Goal: Information Seeking & Learning: Learn about a topic

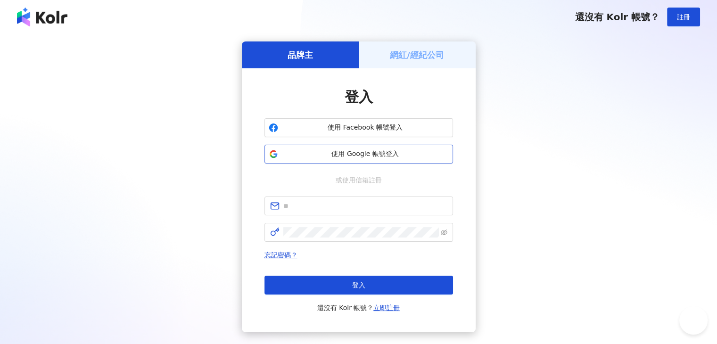
click at [407, 153] on span "使用 Google 帳號登入" at bounding box center [365, 153] width 167 height 9
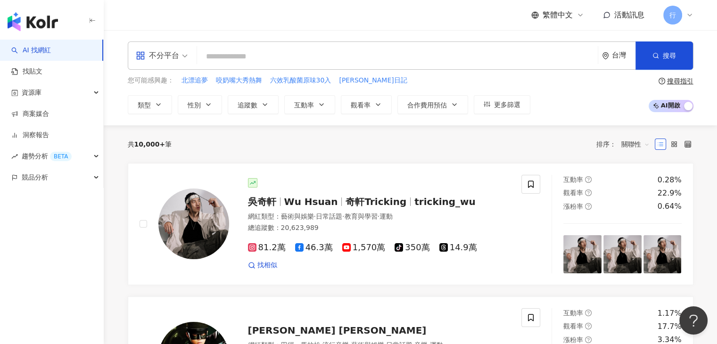
click at [325, 47] on div "不分平台 台灣 搜尋" at bounding box center [411, 56] width 566 height 28
click at [340, 53] on input "search" at bounding box center [397, 57] width 393 height 18
paste input "**"
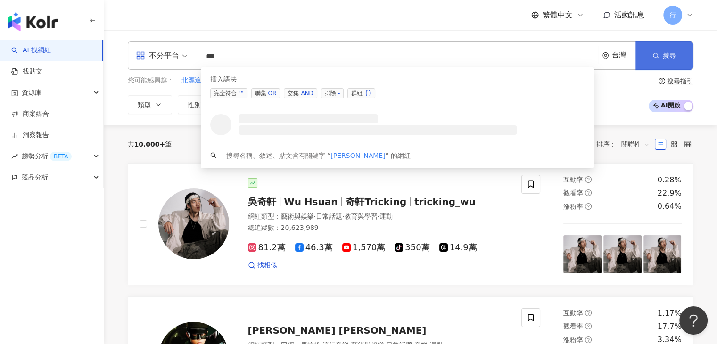
type input "**"
click at [662, 56] on button "搜尋" at bounding box center [665, 56] width 58 height 28
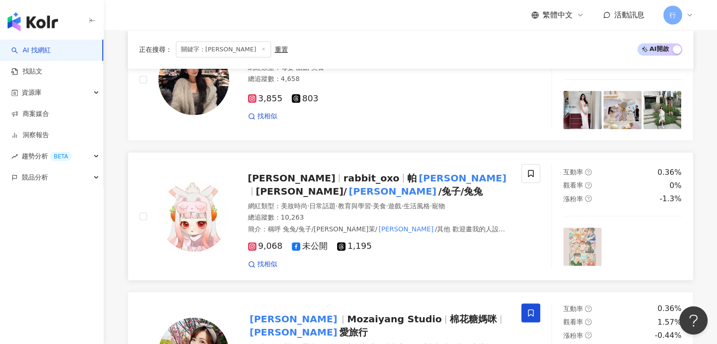
scroll to position [424, 0]
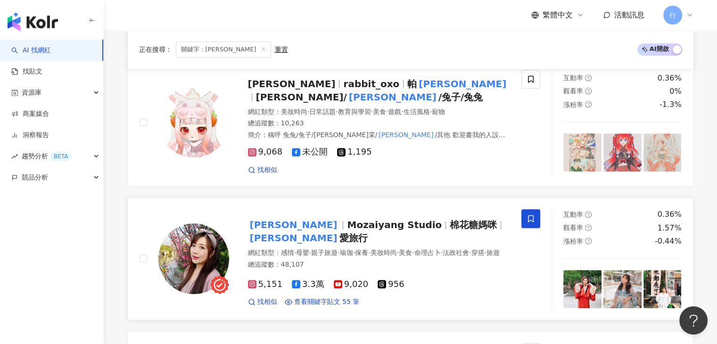
click at [347, 229] on span "Mozaiyang Studio" at bounding box center [394, 224] width 95 height 11
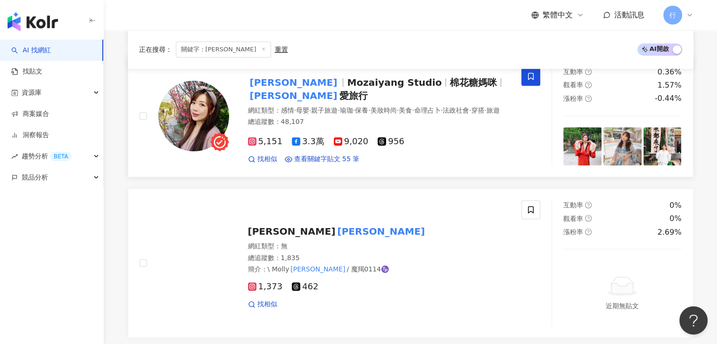
scroll to position [274, 0]
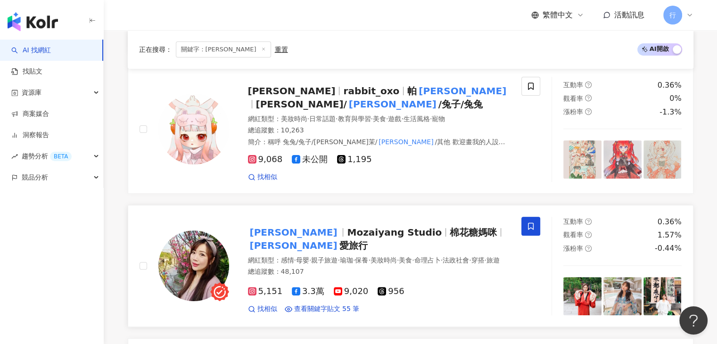
click at [261, 231] on mark "[PERSON_NAME]" at bounding box center [293, 232] width 91 height 15
click at [379, 38] on div "正在搜尋 ： 關鍵字：茉茉 重置 AI 開啟 AI 關閉" at bounding box center [411, 49] width 566 height 39
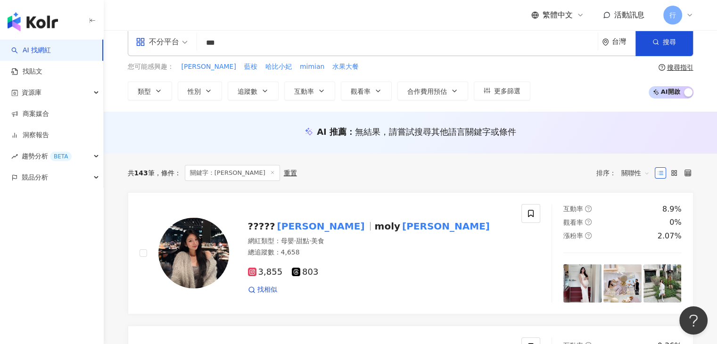
scroll to position [0, 0]
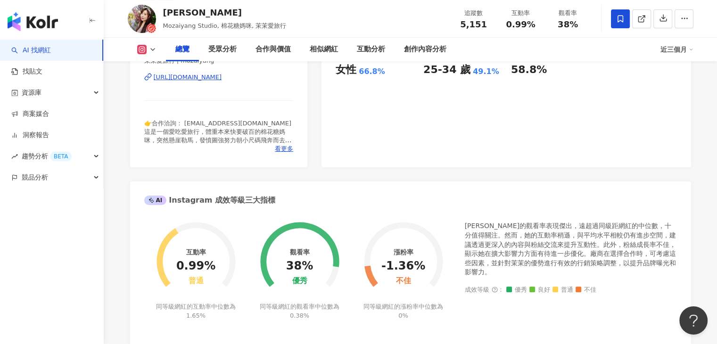
scroll to position [236, 0]
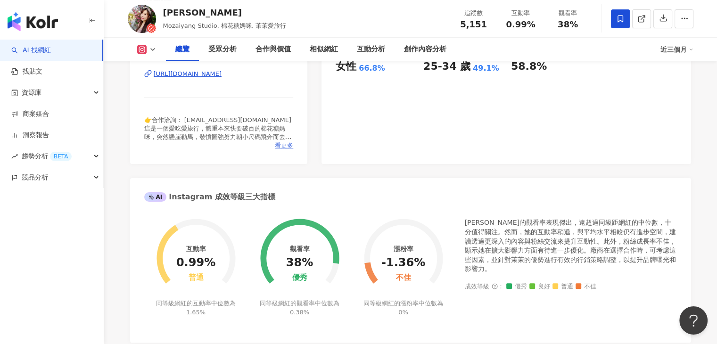
click at [285, 146] on span "看更多" at bounding box center [284, 145] width 18 height 8
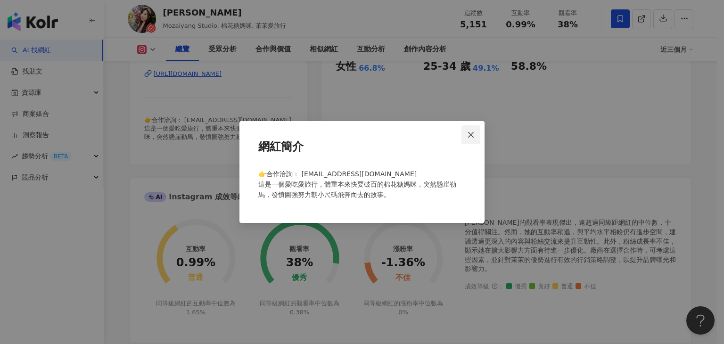
click at [472, 127] on button "Close" at bounding box center [471, 134] width 19 height 19
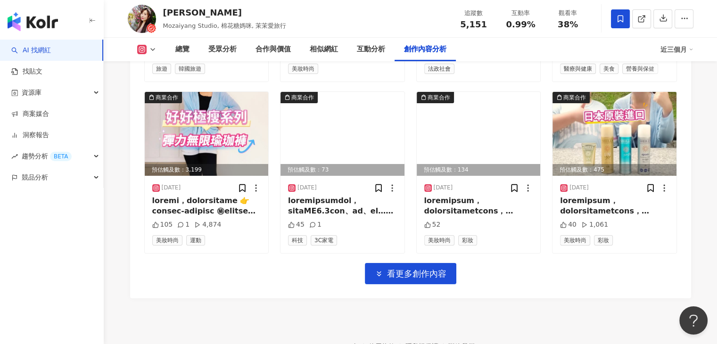
scroll to position [3301, 0]
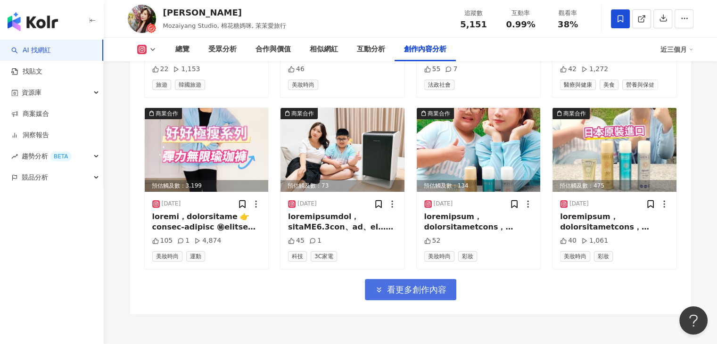
click at [403, 283] on button "看更多創作內容" at bounding box center [410, 289] width 91 height 21
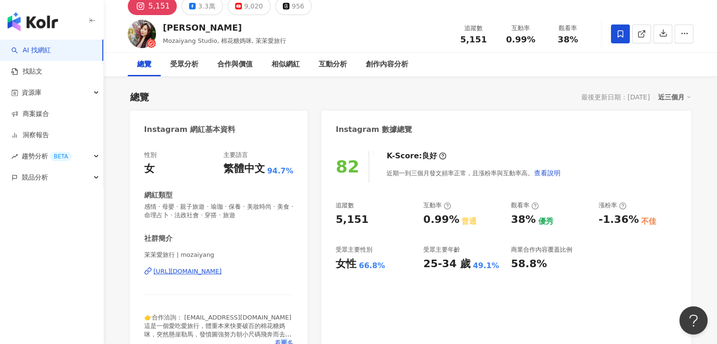
scroll to position [0, 0]
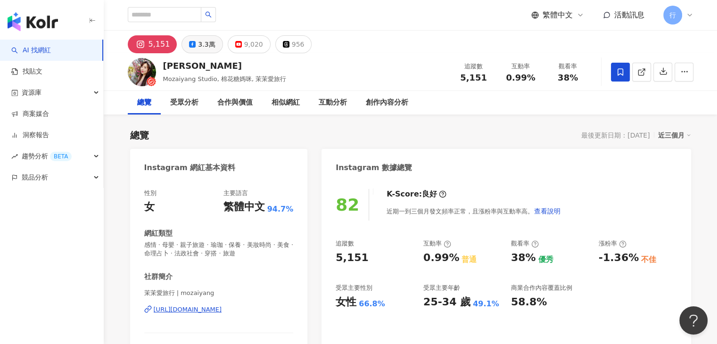
click at [200, 50] on div "3.3萬" at bounding box center [206, 44] width 17 height 13
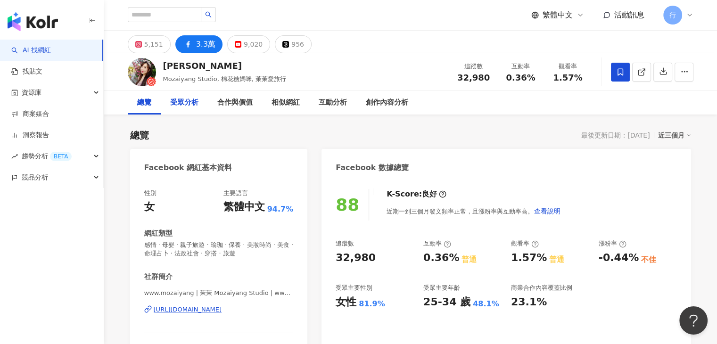
click at [189, 105] on div "受眾分析" at bounding box center [184, 102] width 28 height 11
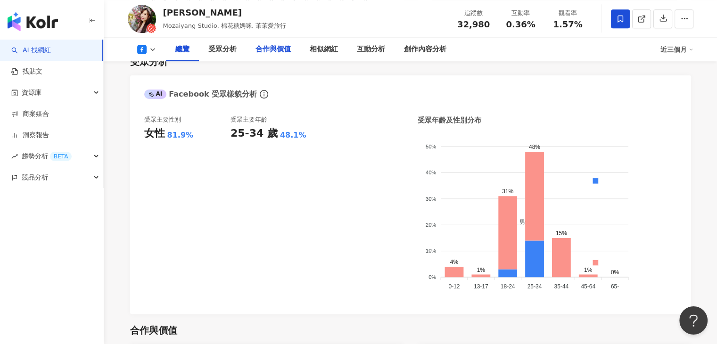
scroll to position [720, 0]
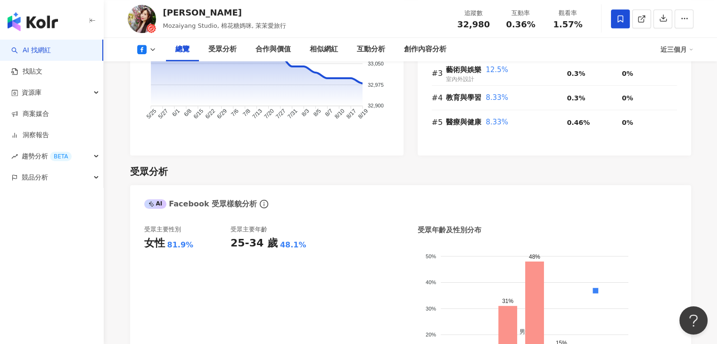
click at [153, 48] on icon at bounding box center [153, 50] width 8 height 8
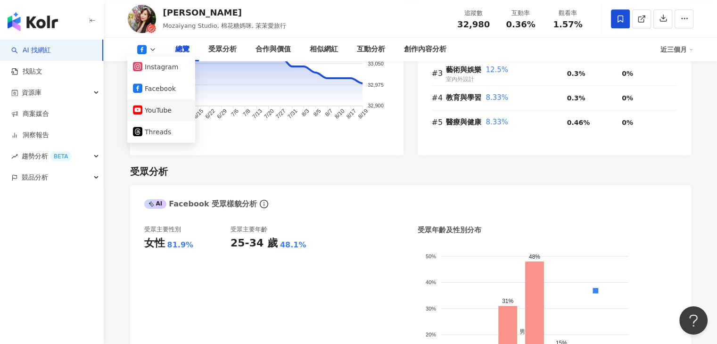
click at [165, 114] on button "YouTube" at bounding box center [161, 110] width 57 height 13
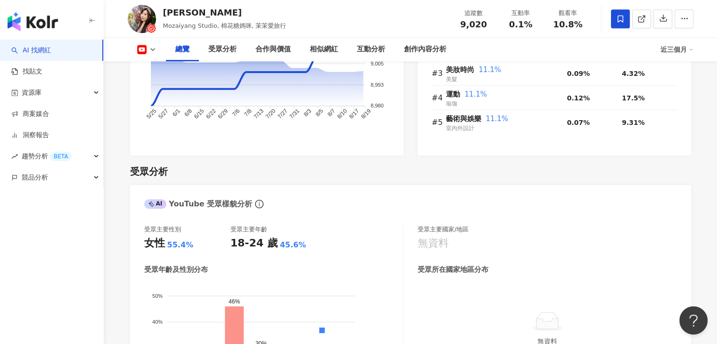
click at [209, 149] on div "追蹤數 9,020 漲粉數 40 漲粉率 0.45% 普通 成長趨勢 正常 長影音預估觸及數 5,511-1.6萬 短影音預估觸及數 5,087-1.4萬 追…" at bounding box center [267, 30] width 274 height 252
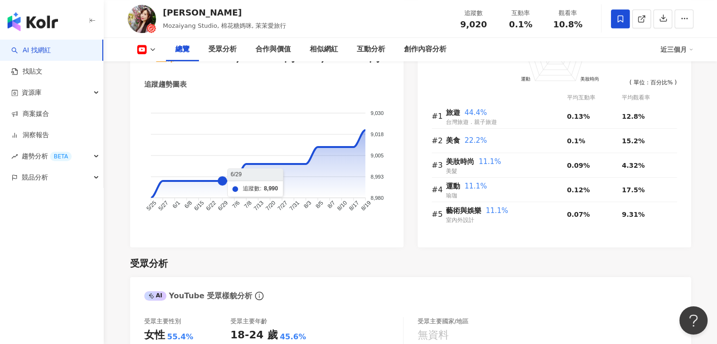
scroll to position [531, 0]
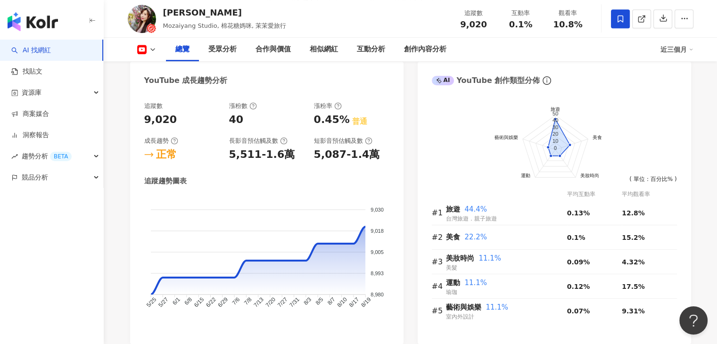
click at [151, 55] on div "總覽 受眾分析 合作與價值 相似網紅 互動分析 創作內容分析 近三個月" at bounding box center [411, 50] width 566 height 24
click at [152, 52] on icon at bounding box center [153, 50] width 8 height 8
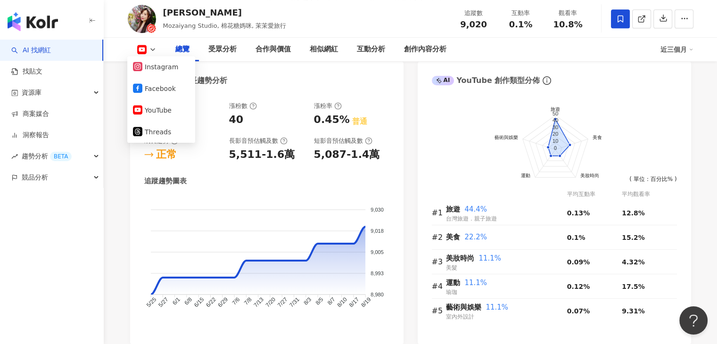
click at [281, 89] on div "YouTube 成長趨勢分析" at bounding box center [267, 77] width 274 height 31
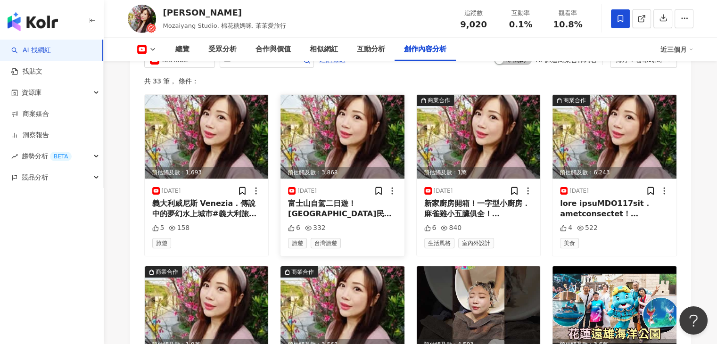
scroll to position [2606, 0]
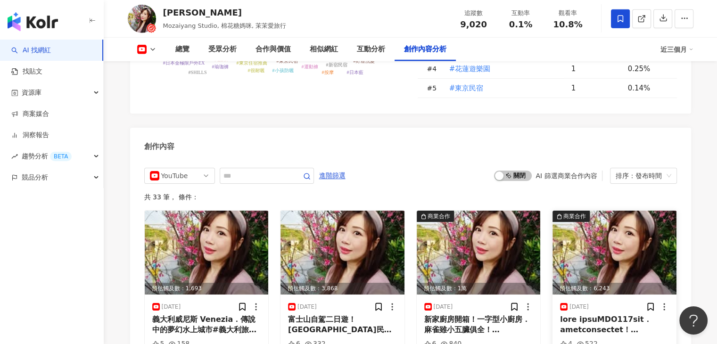
click at [596, 211] on img at bounding box center [615, 253] width 124 height 84
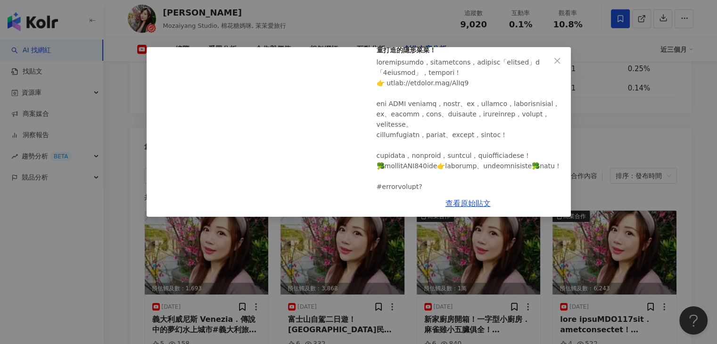
scroll to position [141, 0]
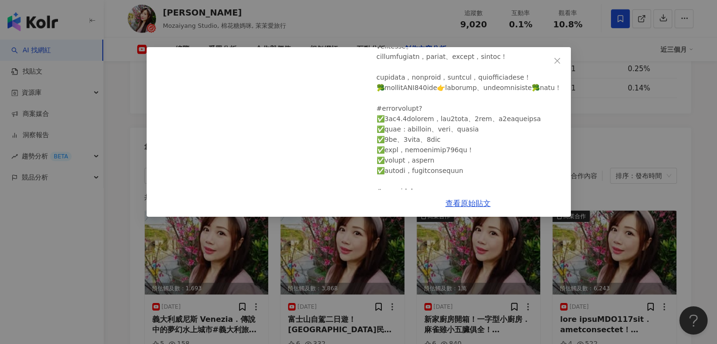
click at [560, 58] on icon "close" at bounding box center [558, 61] width 8 height 8
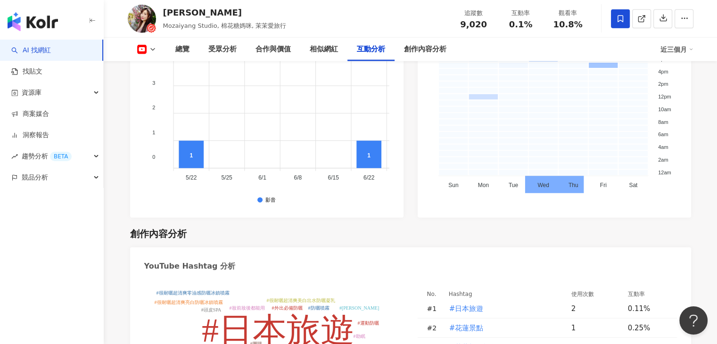
scroll to position [2258, 0]
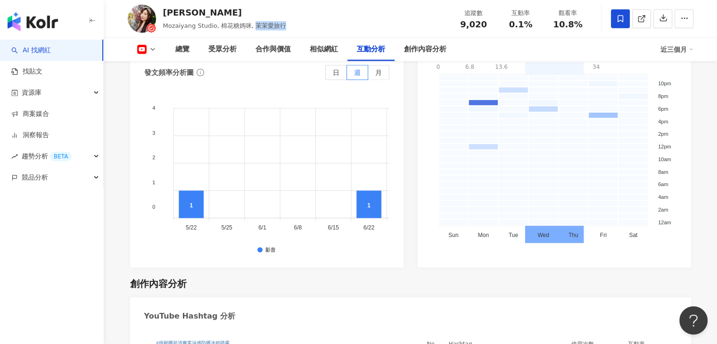
drag, startPoint x: 289, startPoint y: 24, endPoint x: 250, endPoint y: 25, distance: 38.7
click at [250, 25] on div "茉茉 Mozaiyang Studio, 棉花糖媽咪, 茉茉愛旅行 追蹤數 9,020 互動率 0.1% 觀看率 10.8%" at bounding box center [411, 18] width 604 height 37
copy span "茉茉愛旅行"
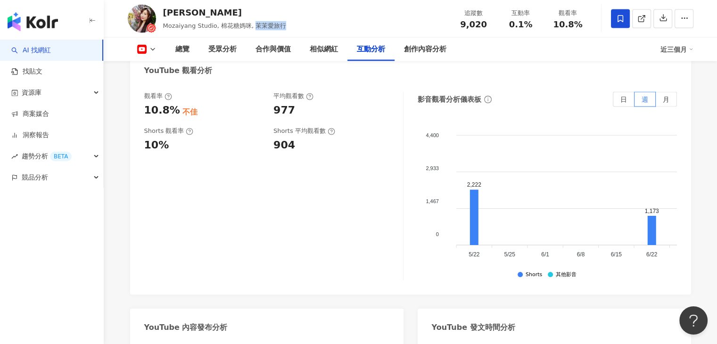
scroll to position [1881, 0]
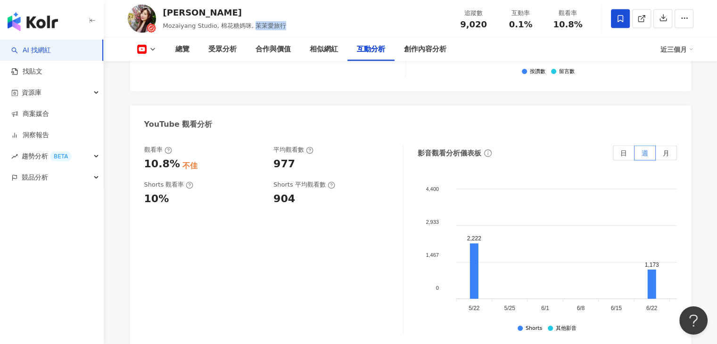
click at [157, 48] on button at bounding box center [147, 49] width 38 height 9
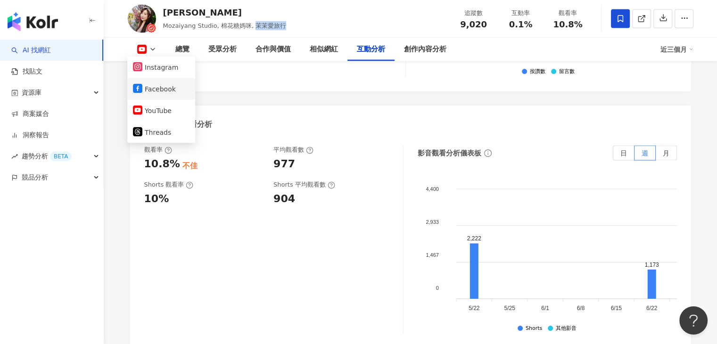
drag, startPoint x: 169, startPoint y: 89, endPoint x: 182, endPoint y: 105, distance: 20.8
click at [169, 89] on button "Facebook" at bounding box center [161, 89] width 57 height 13
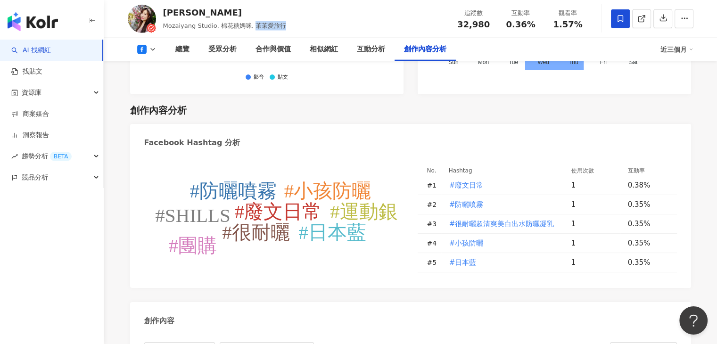
scroll to position [2367, 0]
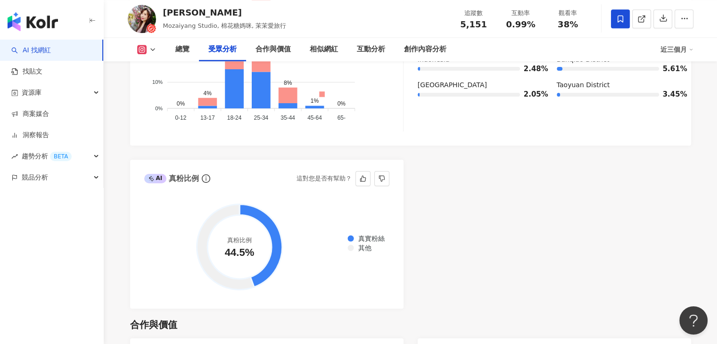
scroll to position [1038, 0]
click at [153, 49] on icon at bounding box center [153, 50] width 8 height 8
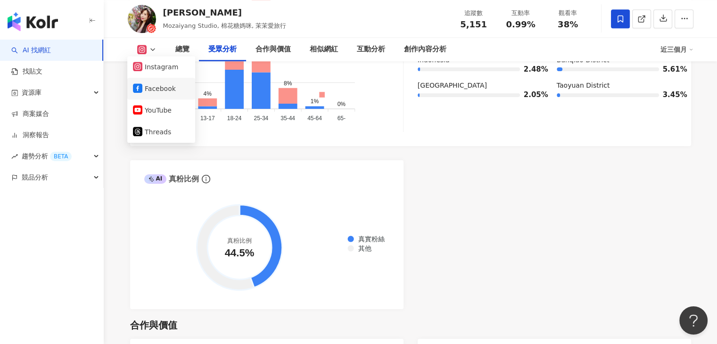
click at [152, 91] on button "Facebook" at bounding box center [161, 88] width 57 height 13
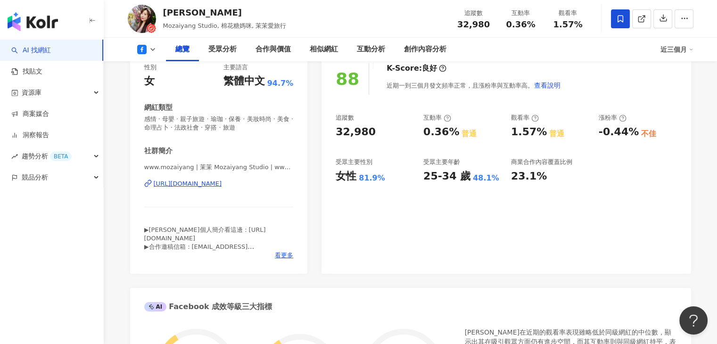
scroll to position [2, 0]
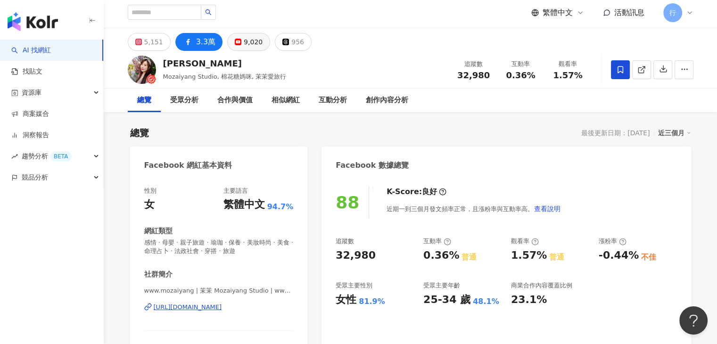
click at [247, 42] on div "9,020" at bounding box center [253, 41] width 19 height 13
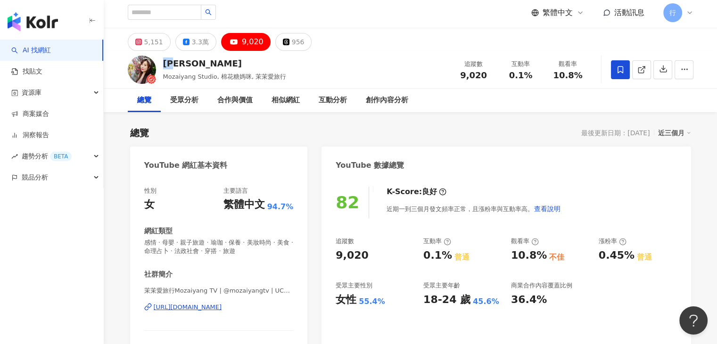
drag, startPoint x: 182, startPoint y: 60, endPoint x: 164, endPoint y: 62, distance: 17.6
click at [164, 62] on div "[PERSON_NAME]" at bounding box center [225, 64] width 124 height 12
copy div "[PERSON_NAME]"
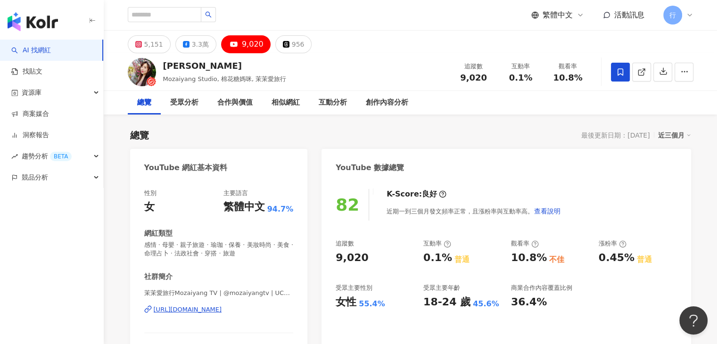
click at [365, 32] on div "5,151 3.3萬 9,020 956" at bounding box center [411, 42] width 604 height 23
